Goal: Use online tool/utility: Utilize a website feature to perform a specific function

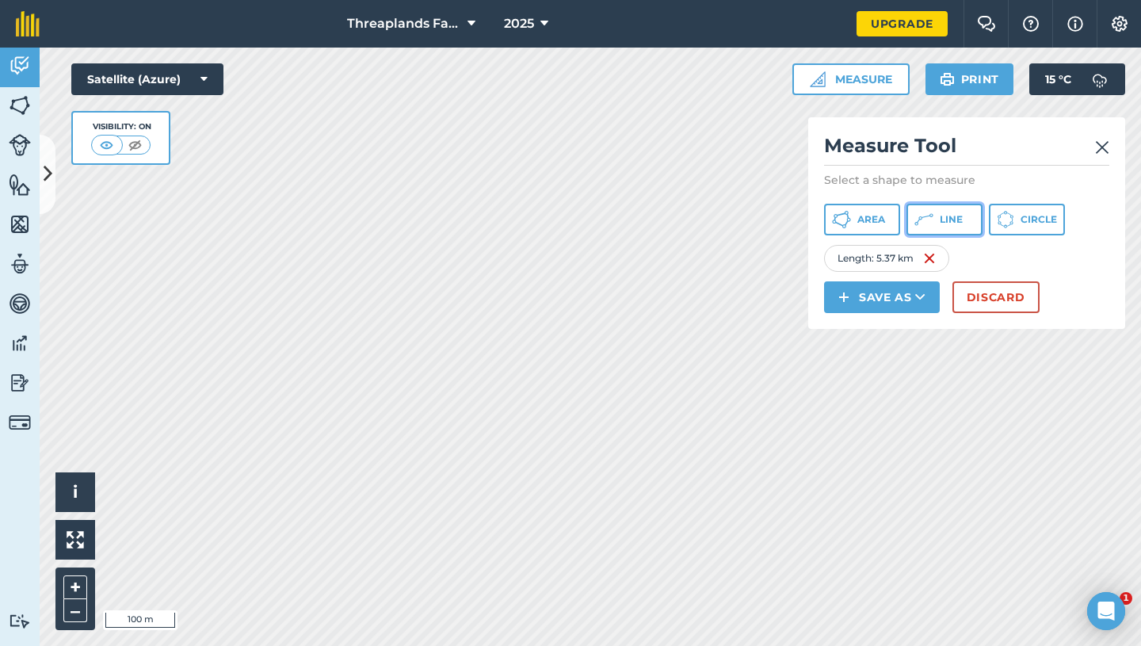
click at [956, 225] on span "Line" at bounding box center [951, 219] width 23 height 13
click at [1099, 148] on img at bounding box center [1102, 147] width 14 height 19
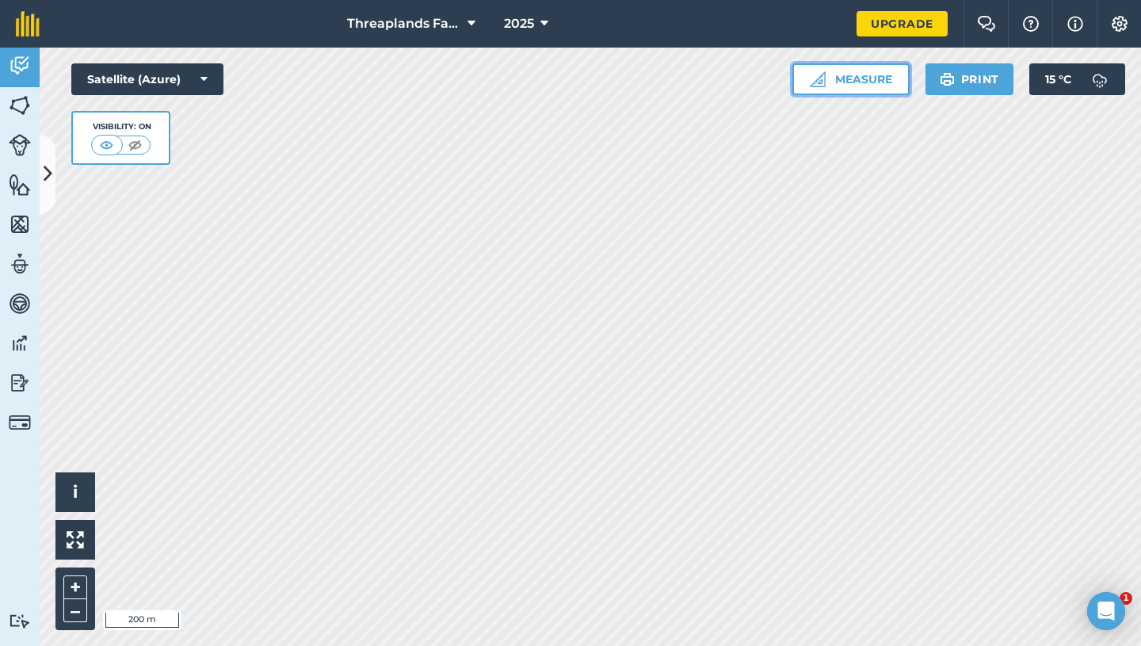
click at [877, 88] on button "Measure" at bounding box center [850, 79] width 117 height 32
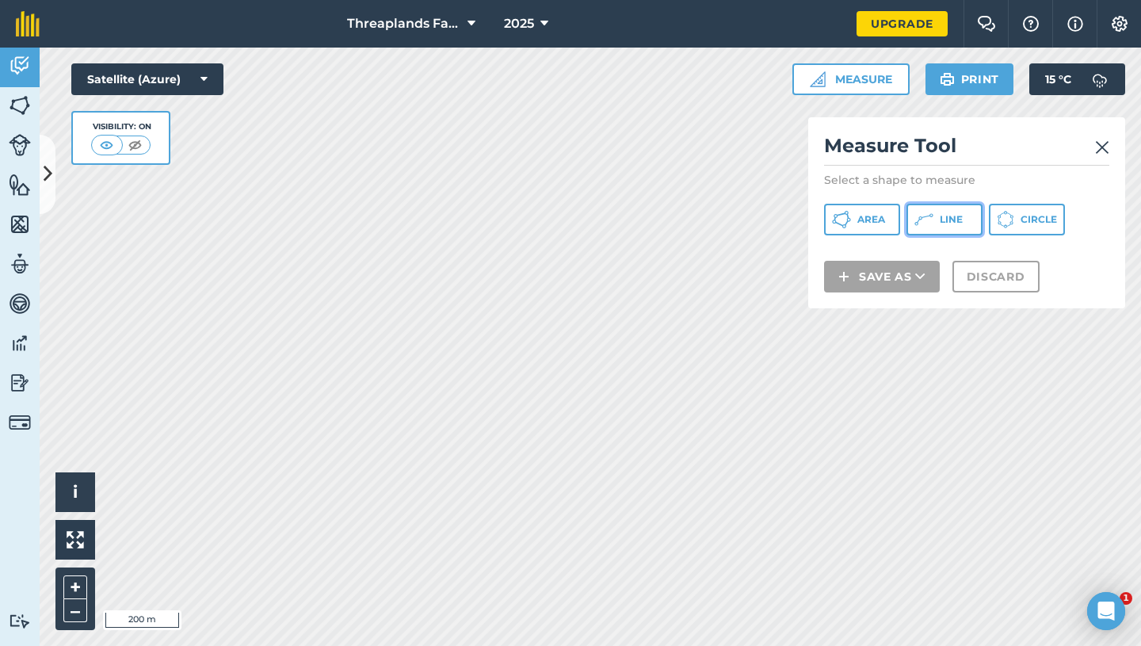
click at [928, 220] on icon at bounding box center [923, 219] width 19 height 19
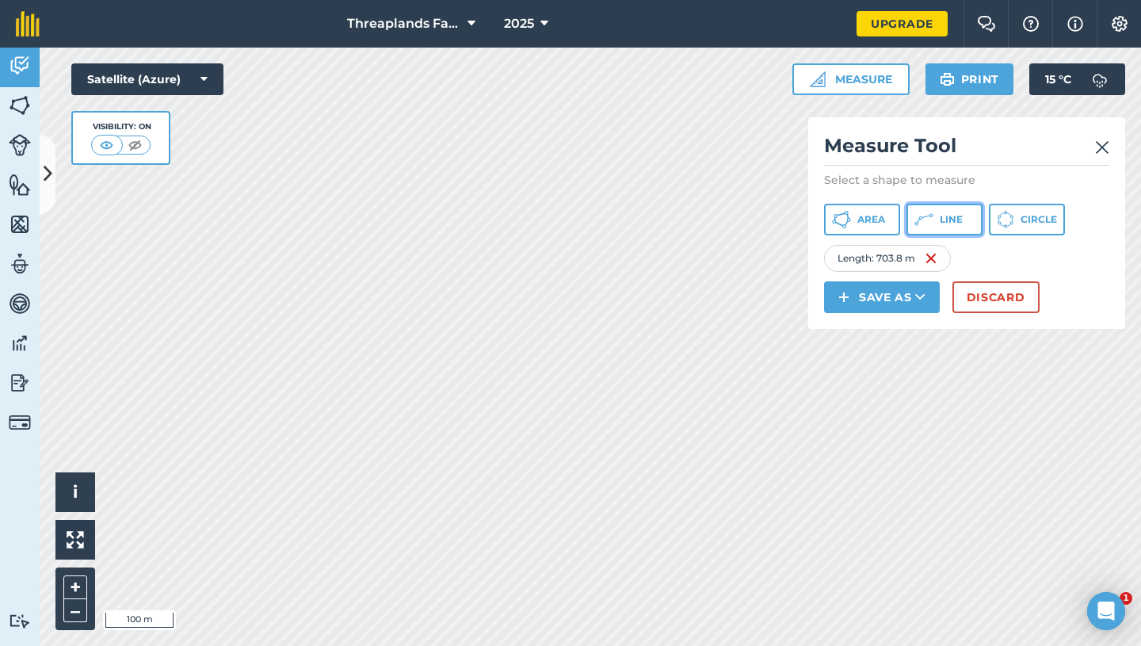
click at [948, 213] on span "Line" at bounding box center [951, 219] width 23 height 13
click at [933, 220] on icon at bounding box center [923, 219] width 19 height 19
click at [1106, 143] on img at bounding box center [1102, 147] width 14 height 19
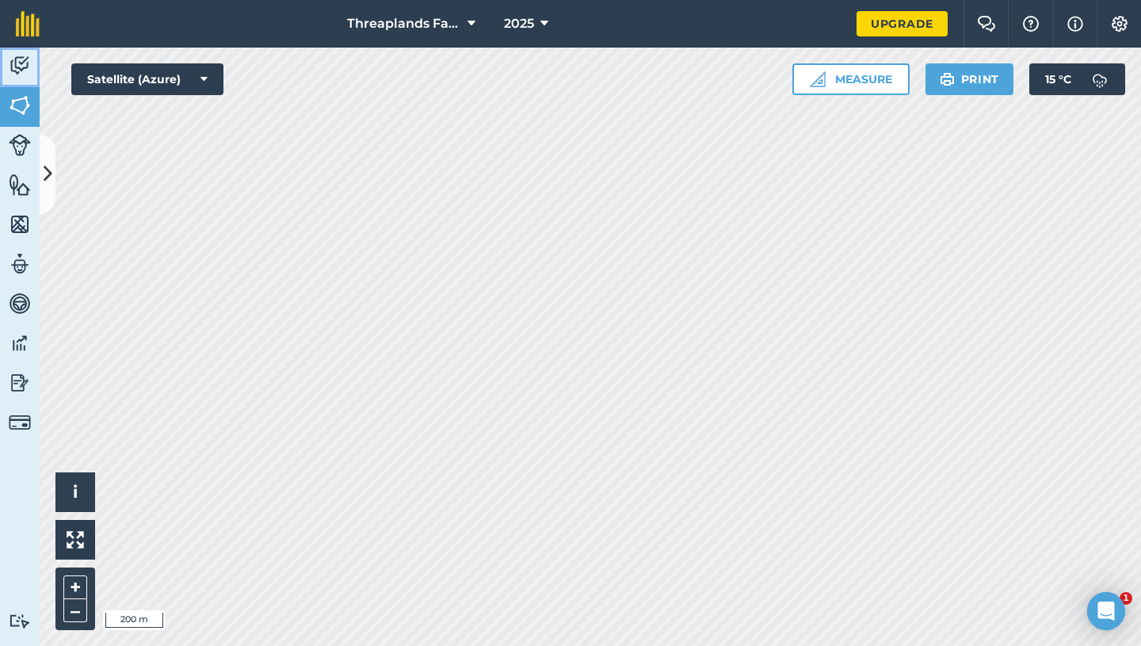
click at [17, 70] on img at bounding box center [20, 66] width 22 height 24
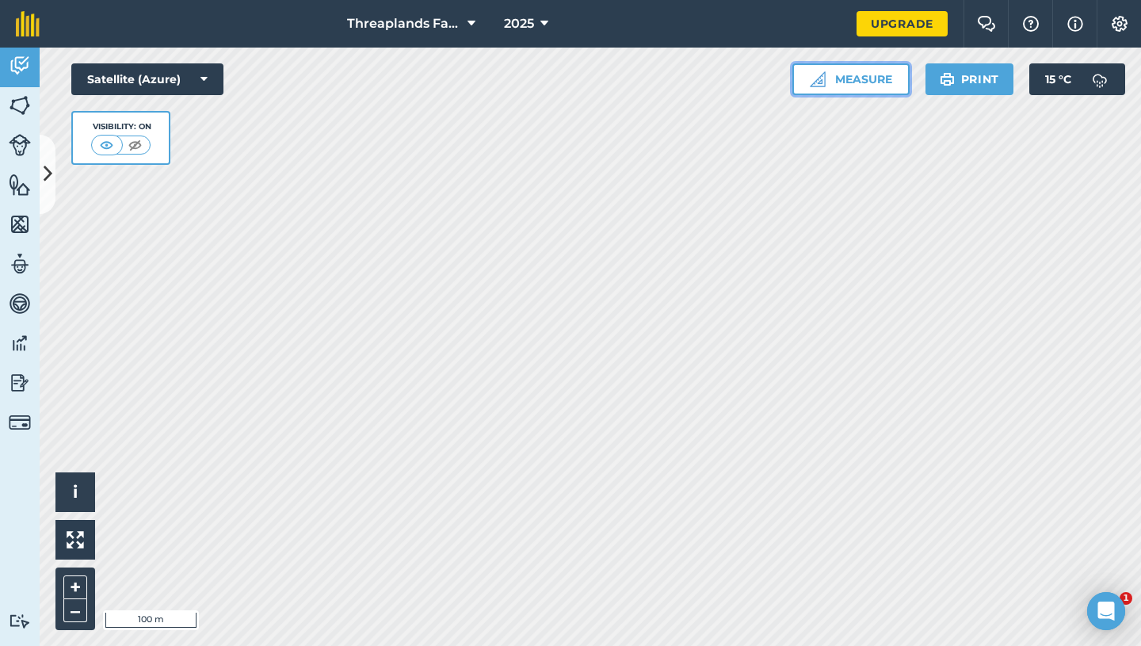
click at [830, 79] on button "Measure" at bounding box center [850, 79] width 117 height 32
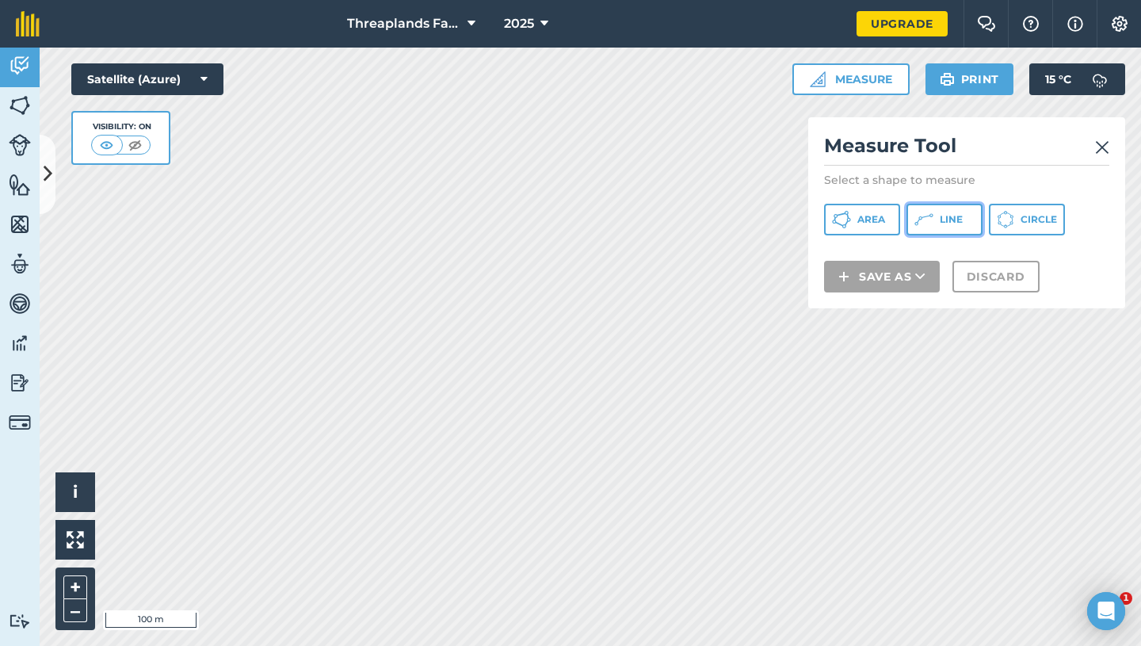
click at [960, 214] on span "Line" at bounding box center [951, 219] width 23 height 13
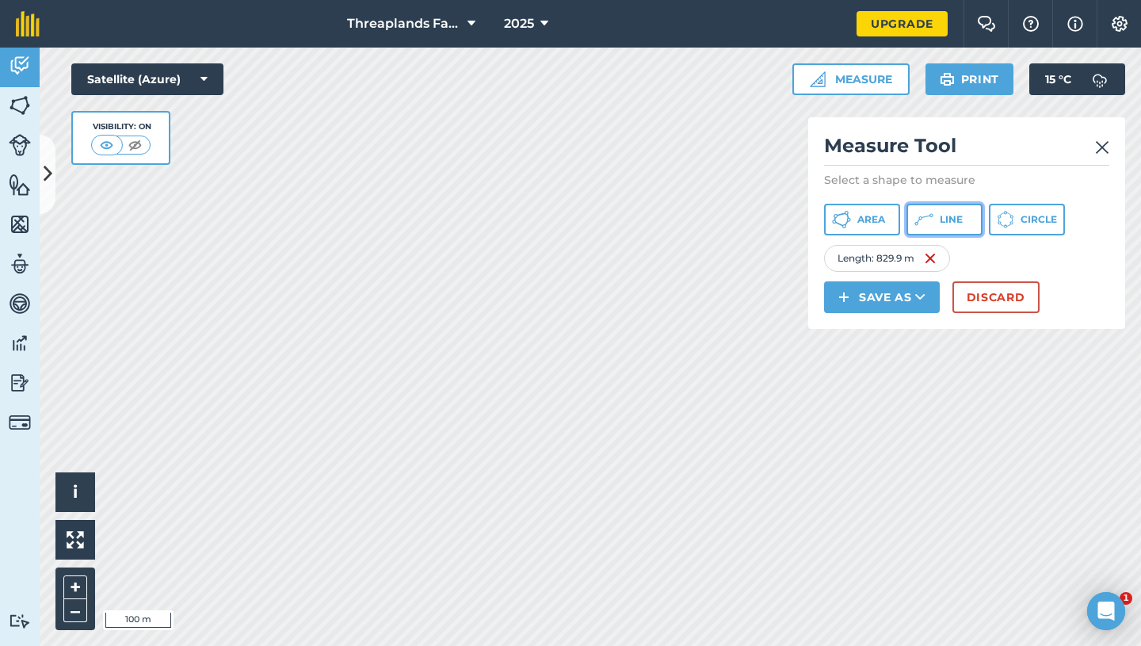
click at [948, 225] on span "Line" at bounding box center [951, 219] width 23 height 13
click at [950, 215] on span "Line" at bounding box center [951, 219] width 23 height 13
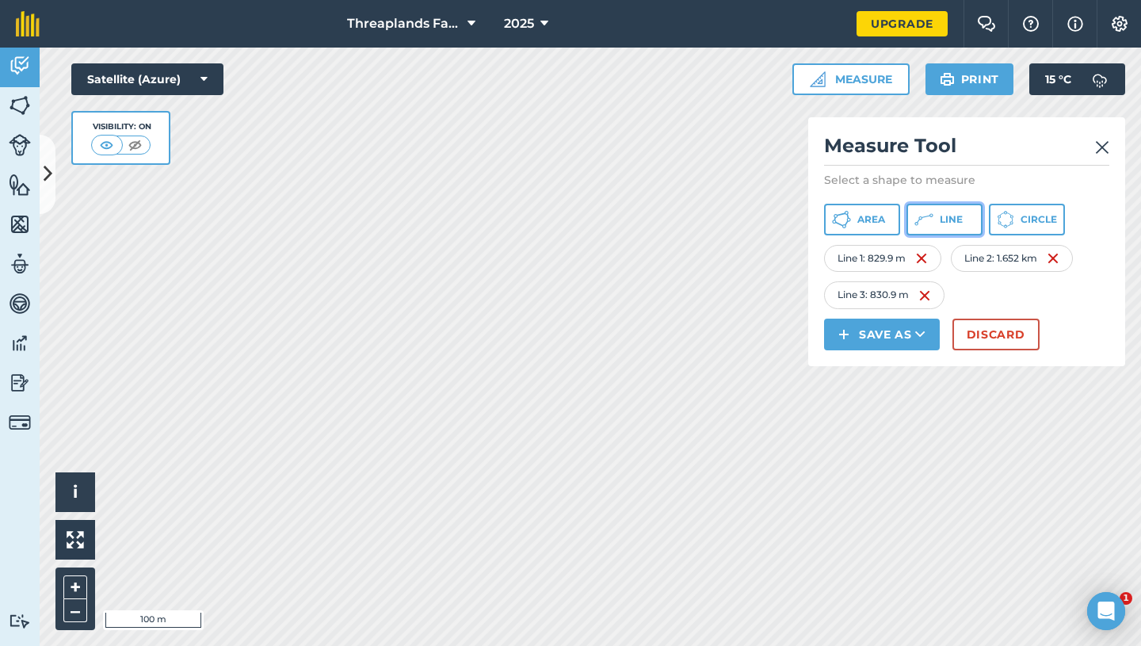
click at [932, 219] on icon at bounding box center [923, 219] width 19 height 19
click at [936, 216] on button "Line" at bounding box center [944, 220] width 76 height 32
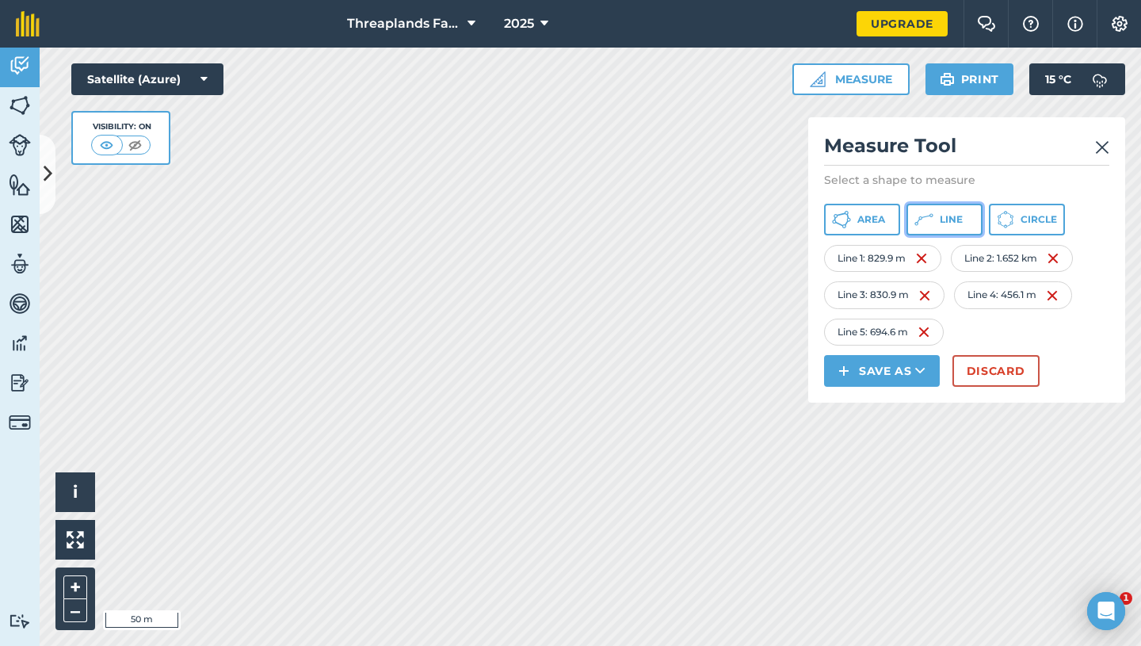
click at [937, 213] on button "Line" at bounding box center [944, 220] width 76 height 32
click at [931, 227] on icon at bounding box center [923, 219] width 19 height 19
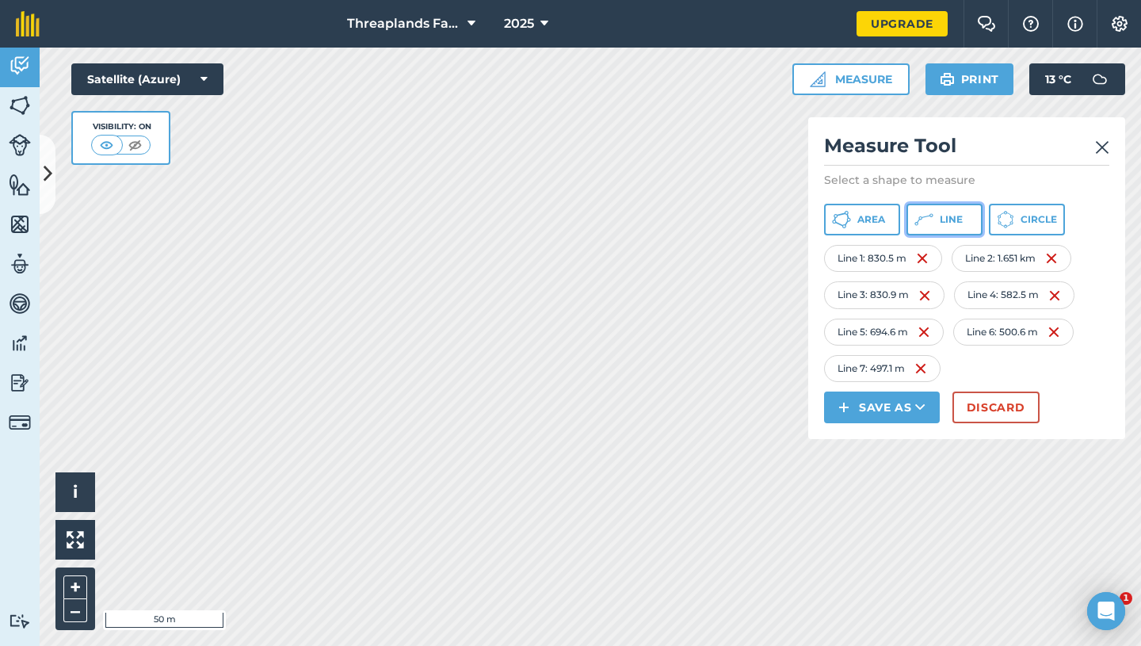
click at [928, 217] on icon at bounding box center [923, 219] width 19 height 19
click at [1051, 369] on img at bounding box center [1051, 368] width 13 height 19
drag, startPoint x: 920, startPoint y: 140, endPoint x: 933, endPoint y: 160, distance: 23.5
click at [933, 160] on h2 "Measure Tool" at bounding box center [966, 149] width 285 height 32
click at [971, 136] on h2 "Measure Tool" at bounding box center [966, 149] width 285 height 32
